Goal: Task Accomplishment & Management: Manage account settings

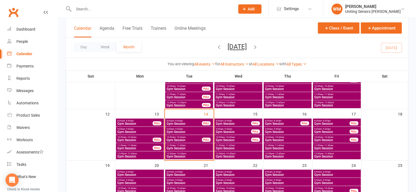
click at [188, 156] on span "Gym Session" at bounding box center [189, 156] width 46 height 3
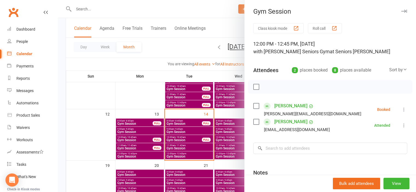
click at [401, 110] on icon at bounding box center [403, 109] width 5 height 5
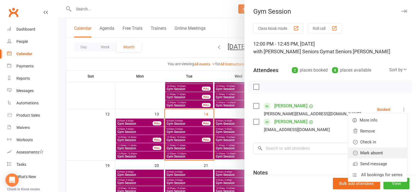
click at [364, 150] on link "Mark absent" at bounding box center [377, 153] width 59 height 11
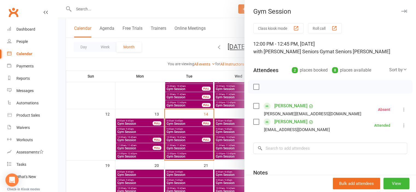
click at [75, 134] on div at bounding box center [237, 96] width 358 height 192
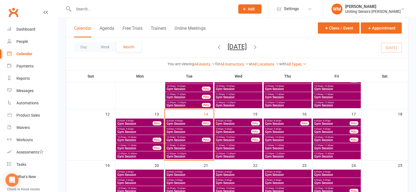
click at [226, 131] on span "Gym Session" at bounding box center [234, 131] width 36 height 3
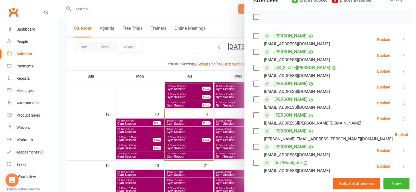
scroll to position [82, 0]
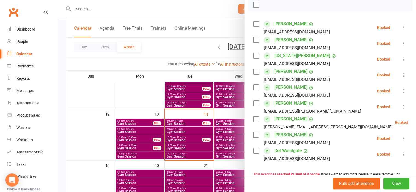
click at [97, 136] on div at bounding box center [237, 96] width 358 height 192
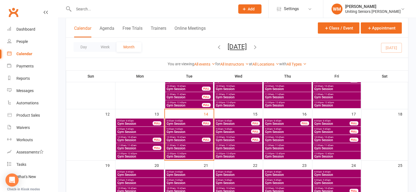
click at [238, 138] on span "10:00am - 10:45am" at bounding box center [234, 137] width 36 height 2
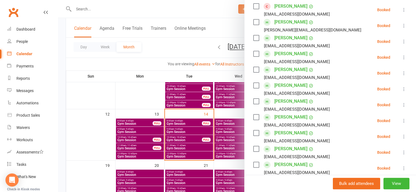
scroll to position [109, 0]
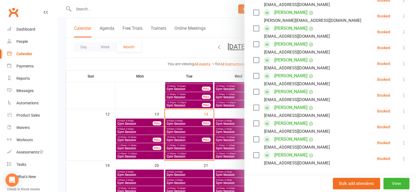
click at [98, 140] on div at bounding box center [237, 96] width 358 height 192
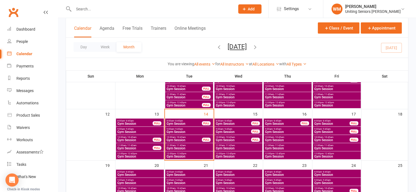
click at [220, 148] on span "Gym Session" at bounding box center [239, 148] width 46 height 3
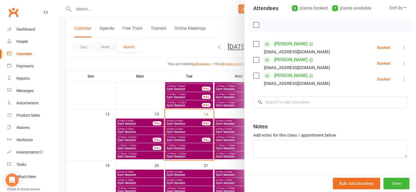
scroll to position [72, 0]
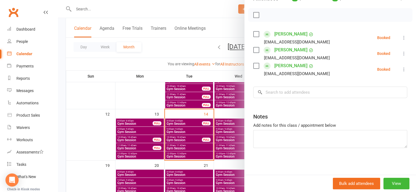
click at [102, 137] on div at bounding box center [237, 96] width 358 height 192
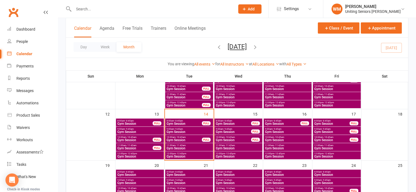
click at [221, 154] on span "12:00pm - 12:45pm" at bounding box center [239, 154] width 46 height 2
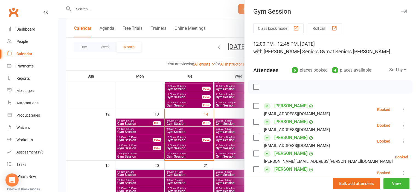
scroll to position [27, 0]
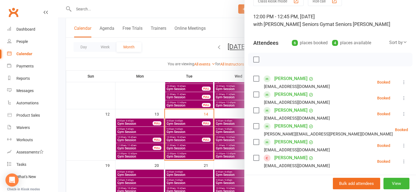
click at [284, 156] on link "[PERSON_NAME]" at bounding box center [290, 158] width 33 height 9
